Goal: Task Accomplishment & Management: Use online tool/utility

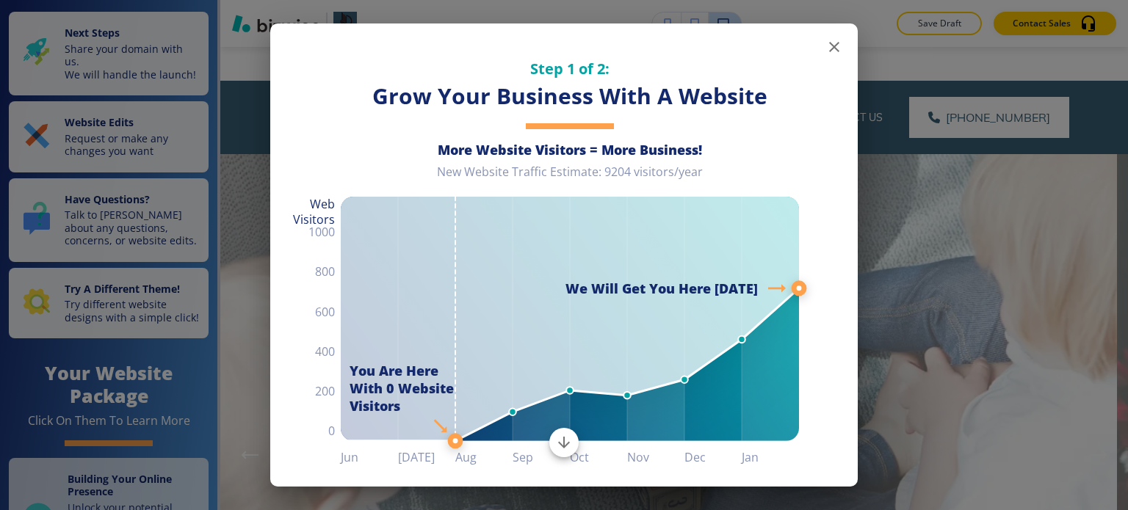
click at [826, 48] on icon "button" at bounding box center [835, 47] width 18 height 18
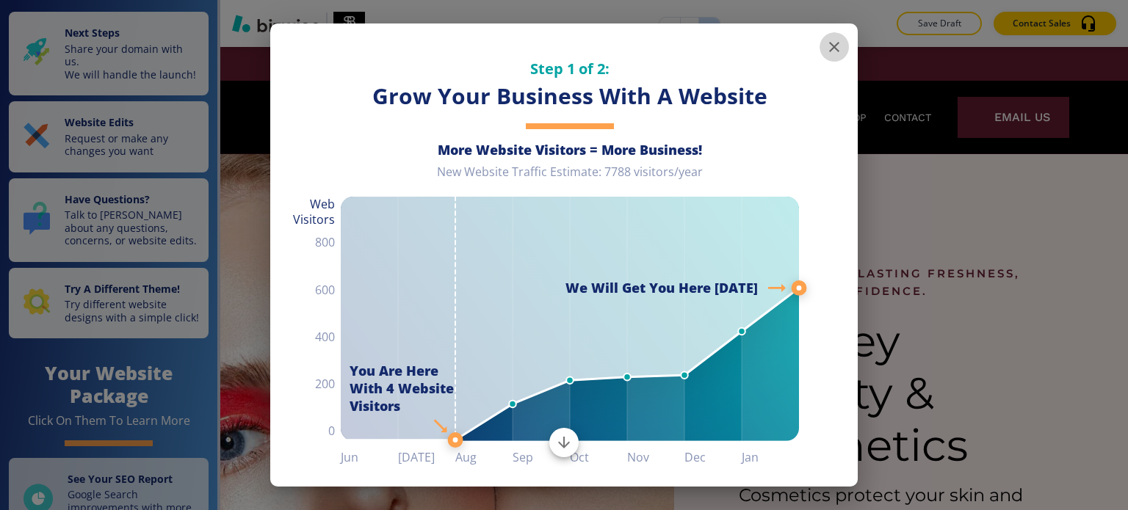
click at [826, 43] on icon "button" at bounding box center [835, 47] width 18 height 18
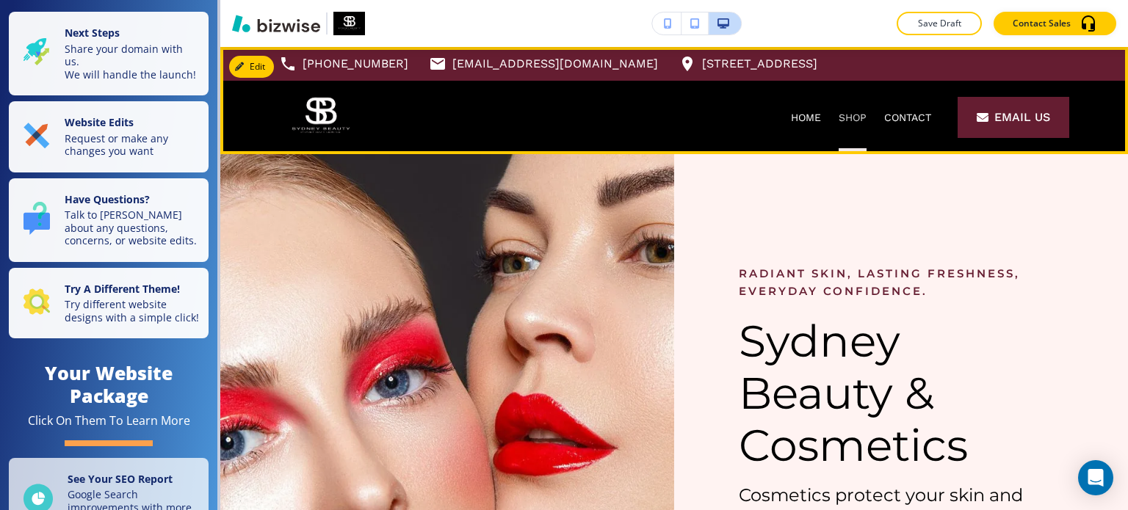
click at [839, 122] on p "SHOP" at bounding box center [853, 117] width 28 height 15
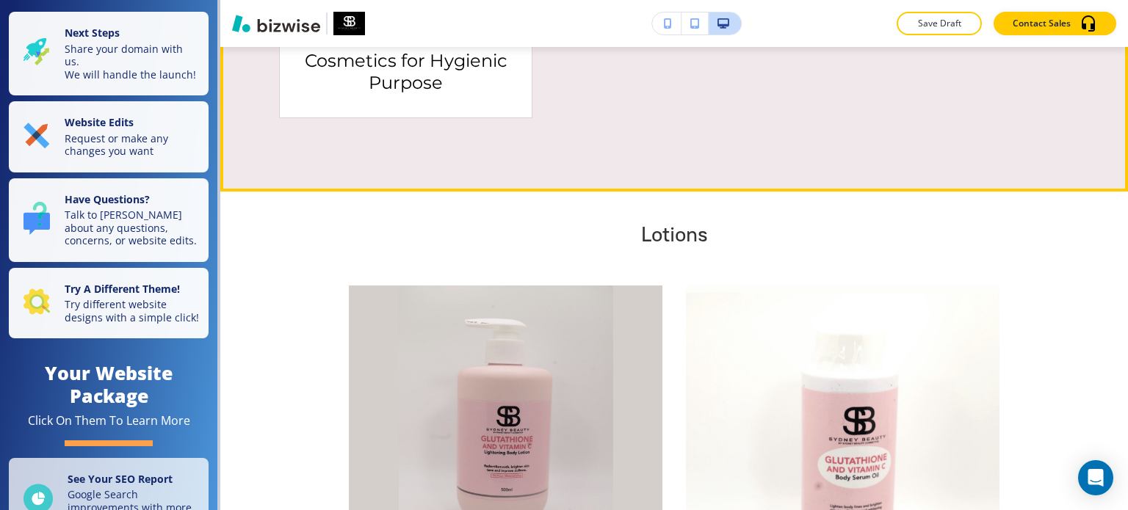
scroll to position [1318, 0]
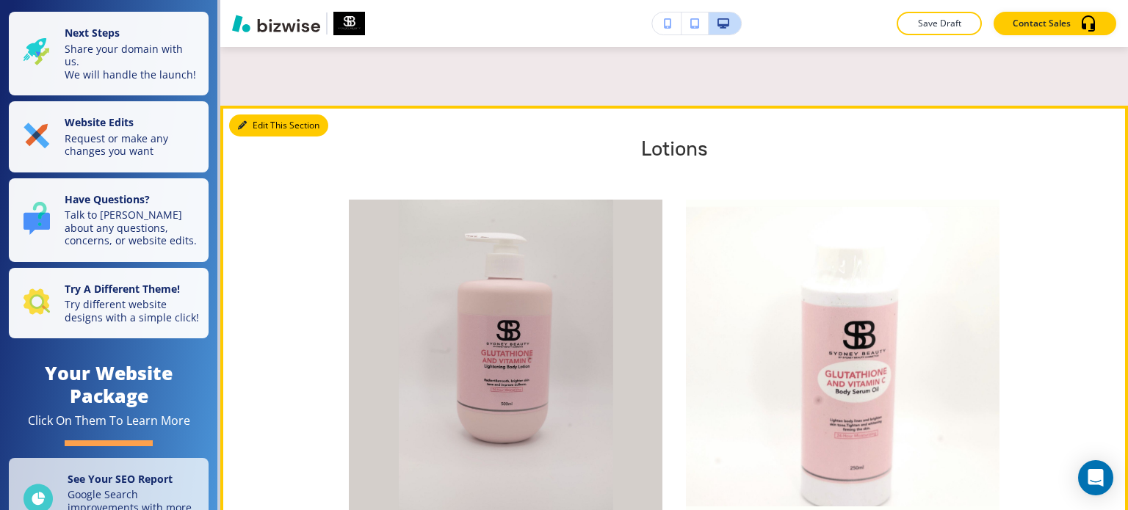
click at [261, 120] on button "Edit This Section" at bounding box center [278, 126] width 99 height 22
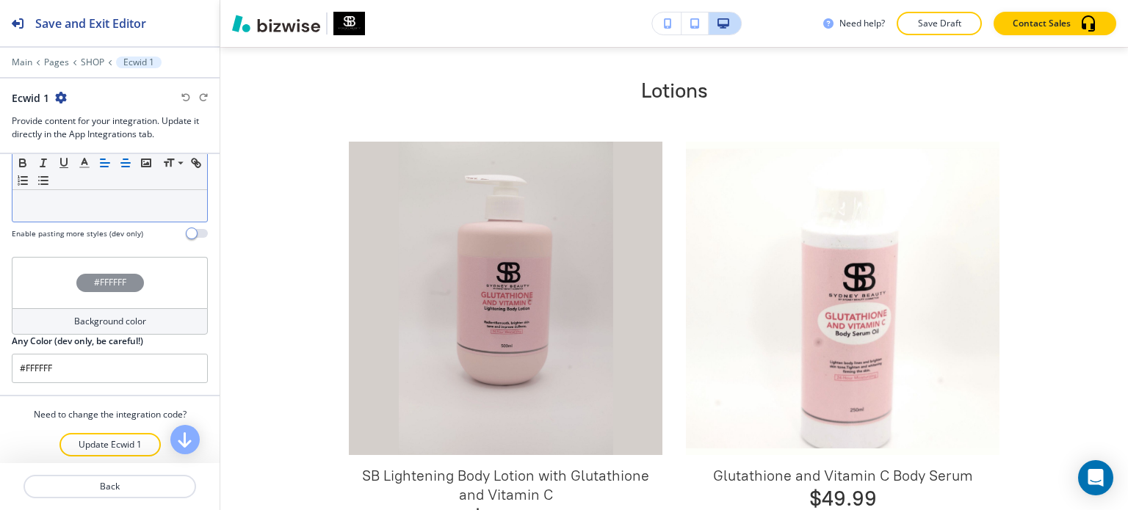
scroll to position [159, 0]
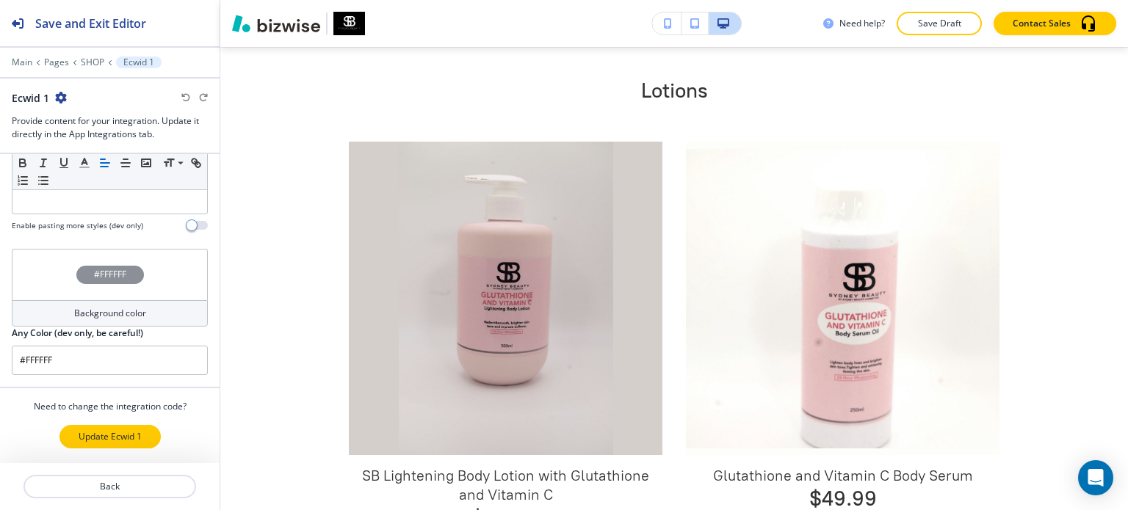
click at [101, 434] on p "Update Ecwid 1" at bounding box center [110, 436] width 63 height 13
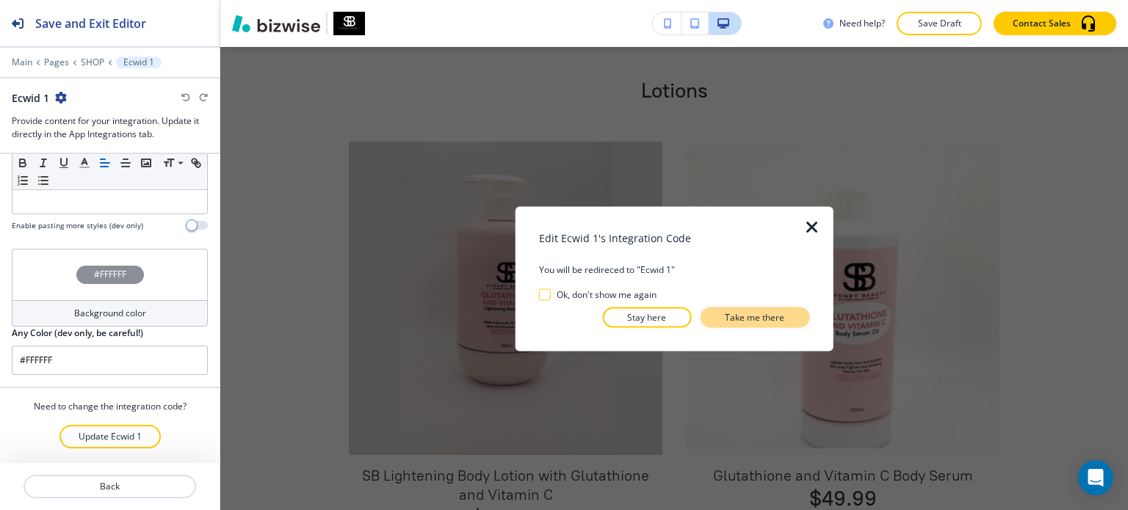
click at [734, 314] on p "Take me there" at bounding box center [754, 317] width 59 height 13
